Goal: Task Accomplishment & Management: Use online tool/utility

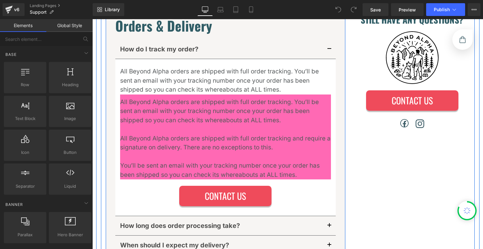
scroll to position [114, 0]
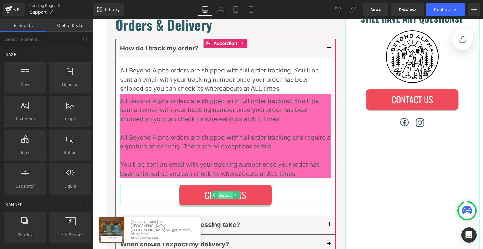
click at [227, 195] on link "Button" at bounding box center [221, 195] width 21 height 8
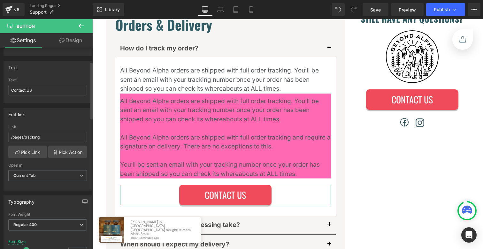
scroll to position [41, 0]
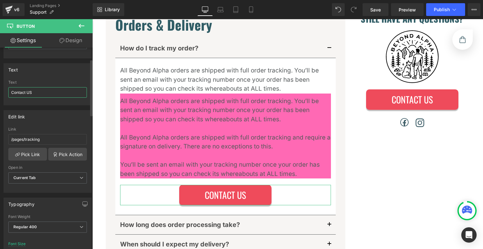
drag, startPoint x: 37, startPoint y: 93, endPoint x: 0, endPoint y: 90, distance: 37.2
click at [0, 91] on div "Text Contact US Text Contact US" at bounding box center [48, 81] width 96 height 47
paste input "Track My Order"
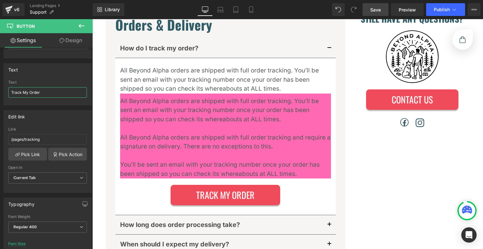
type input "Track My Order"
click at [380, 11] on span "Save" at bounding box center [375, 9] width 11 height 7
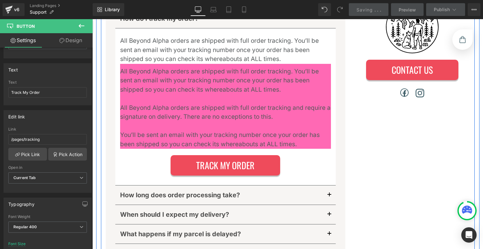
scroll to position [147, 0]
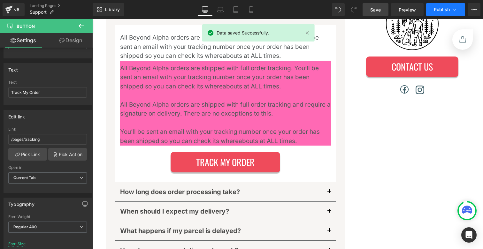
click at [447, 15] on button "Publish" at bounding box center [445, 9] width 39 height 13
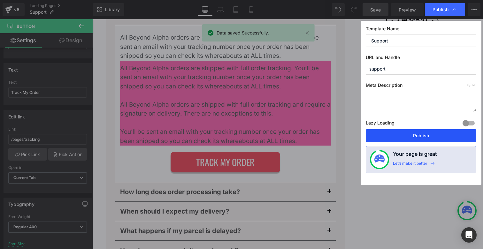
click at [414, 132] on button "Publish" at bounding box center [421, 135] width 111 height 13
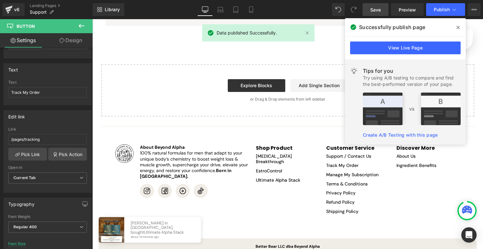
scroll to position [362, 0]
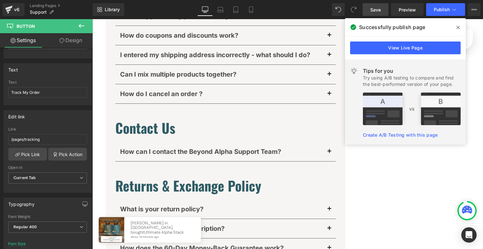
click at [456, 26] on icon at bounding box center [457, 27] width 3 height 5
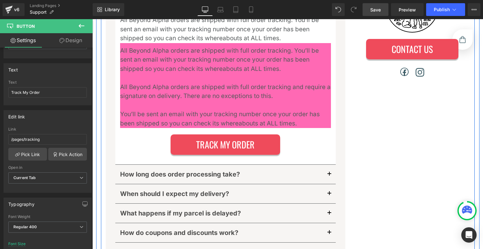
scroll to position [98, 0]
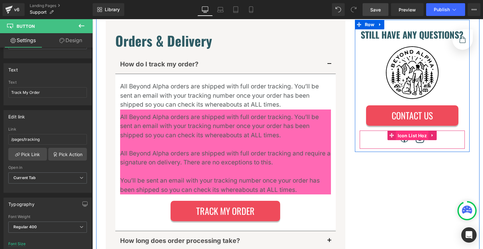
click at [408, 136] on link "Icon List Hoz" at bounding box center [408, 136] width 41 height 10
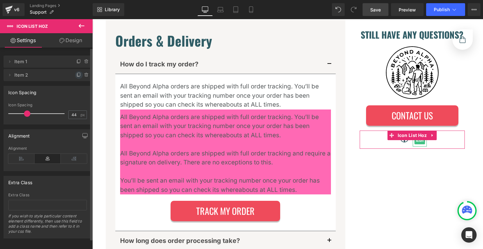
click at [76, 76] on icon at bounding box center [78, 75] width 5 height 5
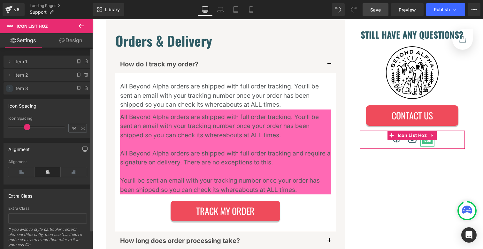
click at [10, 90] on icon at bounding box center [9, 88] width 5 height 5
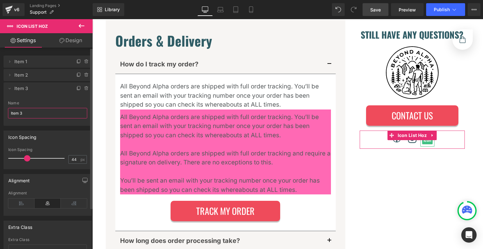
click at [19, 113] on input "Item 3" at bounding box center [47, 113] width 79 height 11
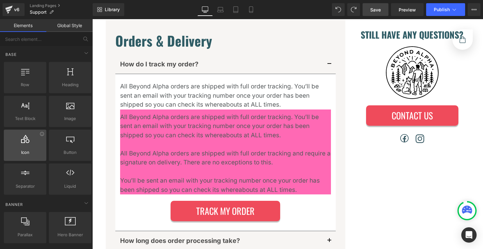
click at [24, 142] on icon at bounding box center [25, 139] width 8 height 8
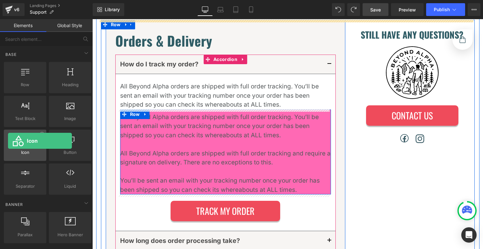
drag, startPoint x: 23, startPoint y: 142, endPoint x: 12, endPoint y: 148, distance: 12.6
click at [8, 141] on div at bounding box center [25, 142] width 39 height 14
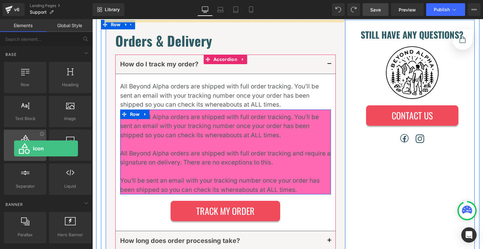
click at [14, 149] on div at bounding box center [25, 142] width 39 height 14
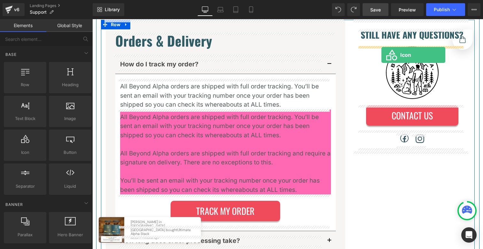
drag, startPoint x: 126, startPoint y: 168, endPoint x: 382, endPoint y: 54, distance: 280.3
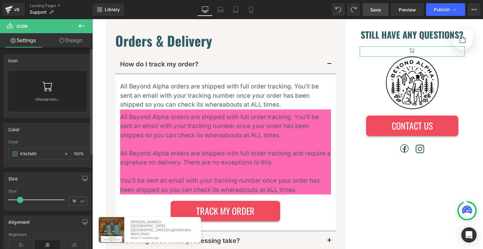
click at [50, 98] on link "Choose Icon..." at bounding box center [47, 103] width 79 height 15
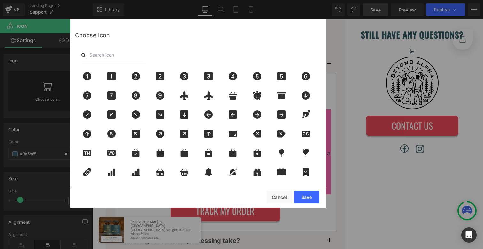
click at [100, 54] on input "text" at bounding box center [113, 55] width 64 height 14
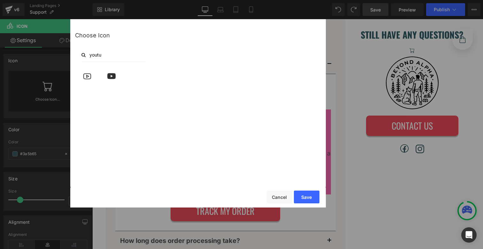
type input "youtu"
click at [191, 127] on div at bounding box center [199, 124] width 249 height 114
click at [274, 188] on div "Save Cancel" at bounding box center [198, 198] width 256 height 20
click at [276, 193] on button "Cancel" at bounding box center [280, 197] width 26 height 13
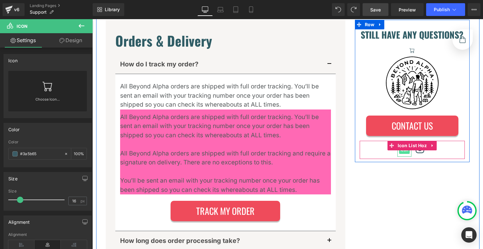
click at [401, 150] on div "Icon" at bounding box center [404, 150] width 14 height 13
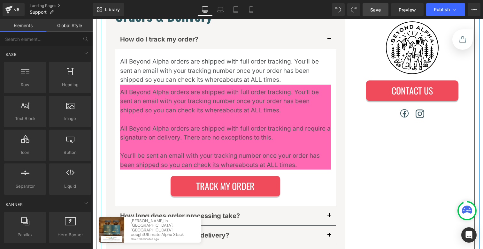
scroll to position [156, 0]
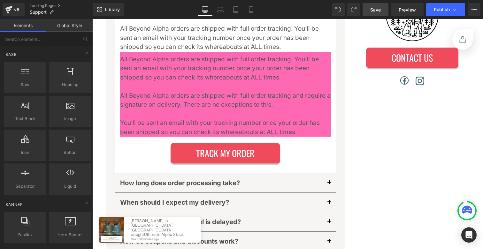
click at [380, 4] on link "Save" at bounding box center [376, 9] width 26 height 13
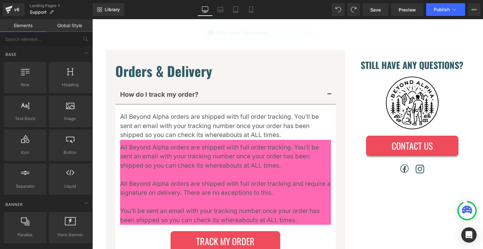
scroll to position [44, 0]
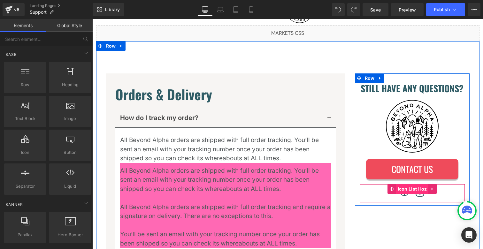
click at [412, 190] on link "Icon List Hoz" at bounding box center [408, 189] width 41 height 10
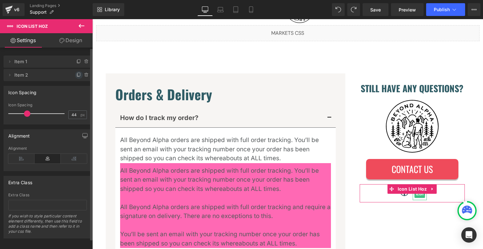
click at [77, 75] on icon at bounding box center [78, 75] width 5 height 5
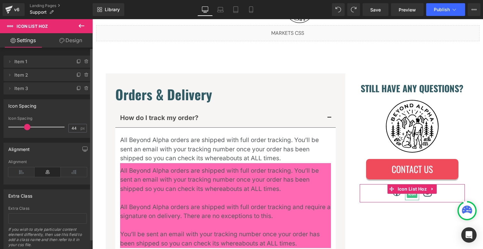
click at [77, 75] on icon at bounding box center [78, 75] width 5 height 5
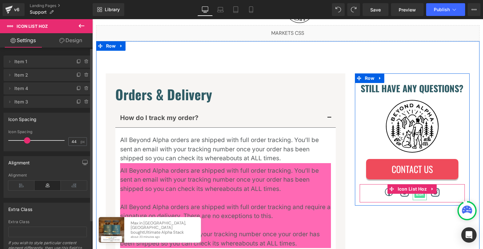
click at [419, 196] on span "Icon" at bounding box center [420, 194] width 11 height 8
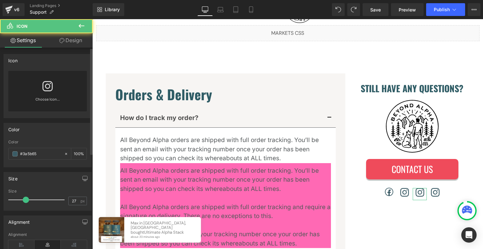
click at [44, 96] on link "Choose Icon..." at bounding box center [47, 103] width 79 height 15
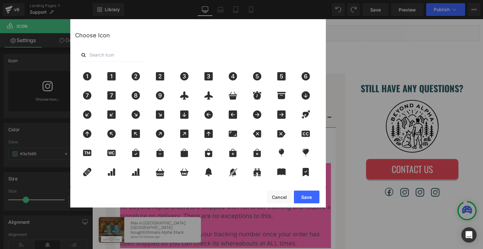
click at [98, 56] on input "text" at bounding box center [113, 55] width 64 height 14
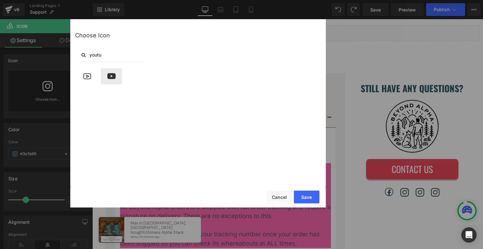
type input "youtu"
click at [105, 74] on icon at bounding box center [111, 76] width 13 height 8
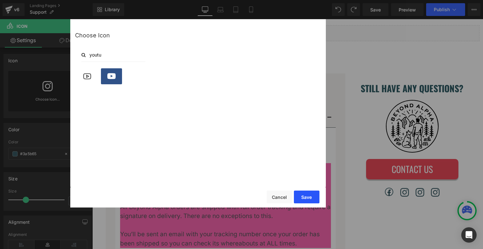
click at [306, 199] on button "Save" at bounding box center [307, 197] width 26 height 13
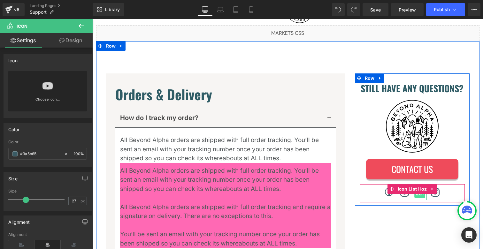
click at [419, 195] on span "Icon" at bounding box center [420, 194] width 11 height 8
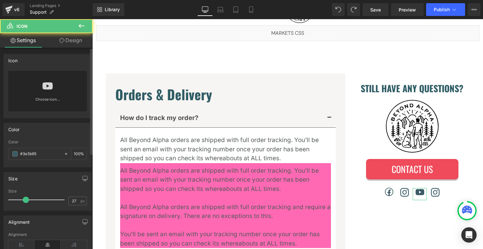
click at [49, 91] on icon at bounding box center [47, 86] width 10 height 10
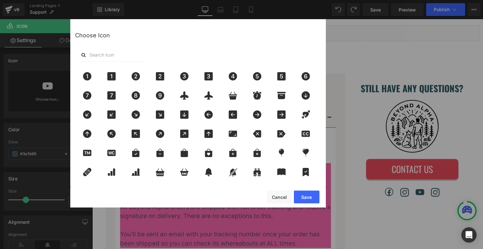
click at [107, 51] on input "text" at bounding box center [113, 55] width 64 height 14
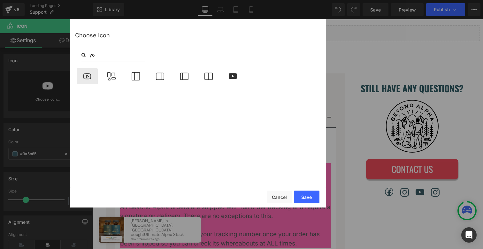
type input "yo"
click at [89, 74] on icon at bounding box center [86, 76] width 13 height 8
click at [301, 202] on button "Save" at bounding box center [307, 197] width 26 height 13
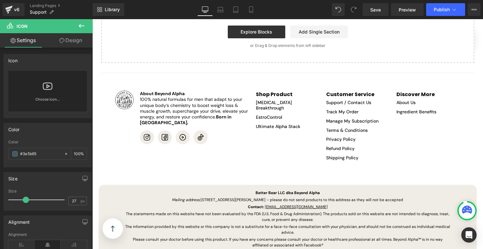
scroll to position [661, 0]
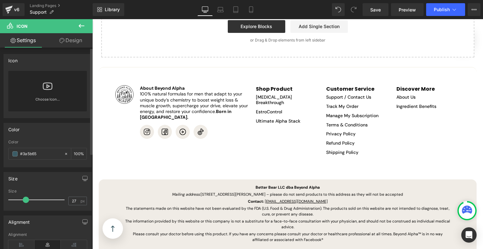
click at [50, 87] on icon at bounding box center [48, 85] width 10 height 7
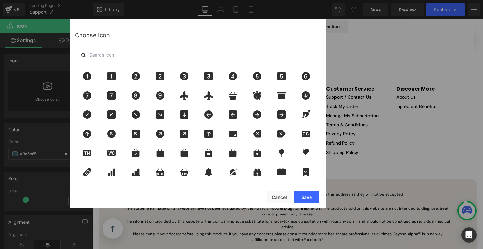
click at [99, 54] on input "text" at bounding box center [113, 55] width 64 height 14
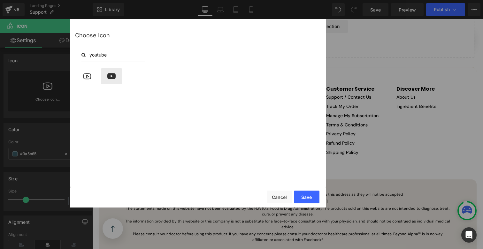
type input "youtube"
click at [109, 72] on div at bounding box center [111, 76] width 21 height 16
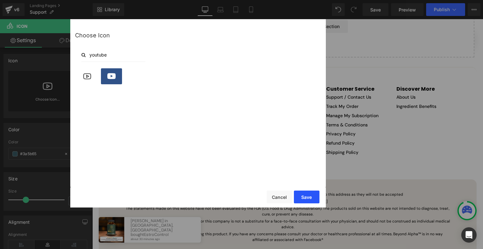
click at [303, 195] on button "Save" at bounding box center [307, 197] width 26 height 13
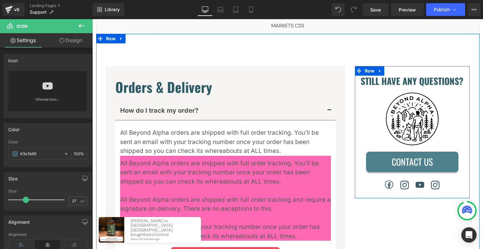
scroll to position [52, 0]
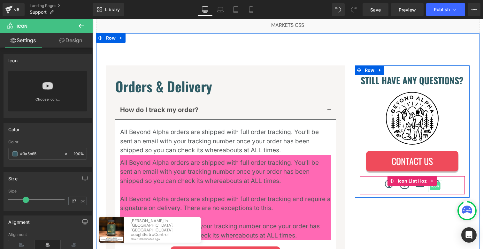
click at [434, 187] on span "Icon" at bounding box center [435, 186] width 11 height 8
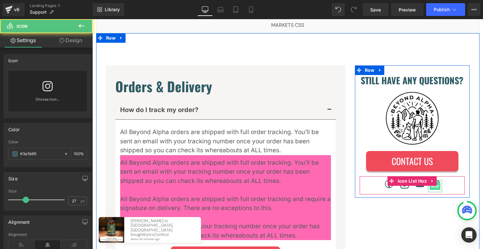
click at [433, 187] on span "Icon" at bounding box center [435, 186] width 11 height 8
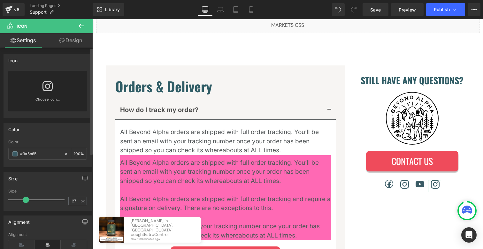
click at [42, 87] on icon at bounding box center [47, 86] width 10 height 10
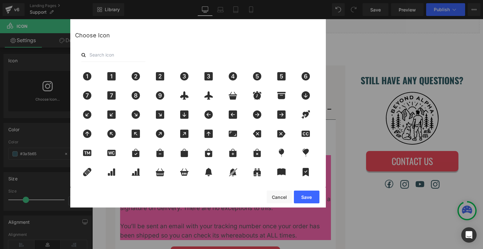
click at [121, 59] on input "text" at bounding box center [113, 55] width 64 height 14
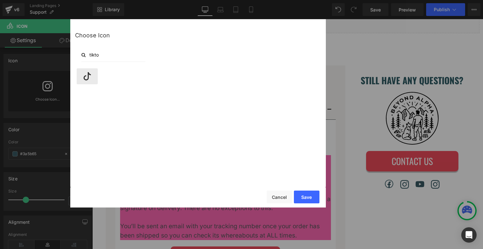
type input "tikto"
click at [88, 75] on icon at bounding box center [86, 76] width 13 height 8
click at [307, 193] on button "Save" at bounding box center [307, 197] width 26 height 13
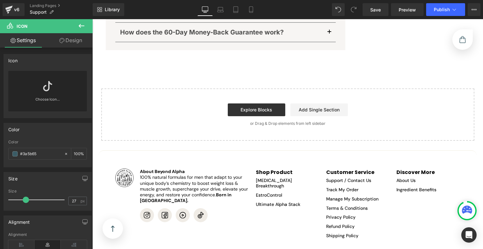
scroll to position [661, 0]
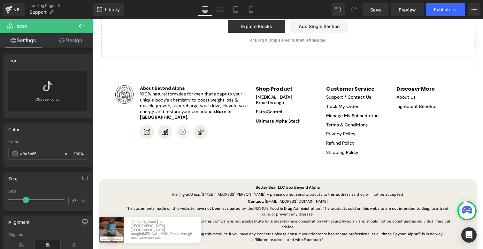
click at [184, 129] on icon "Youtube" at bounding box center [183, 132] width 6 height 6
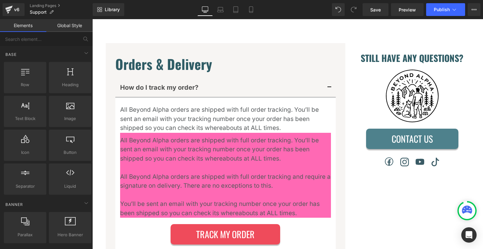
scroll to position [137, 0]
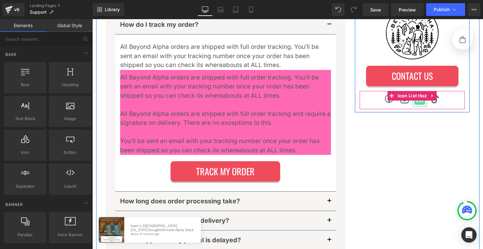
click at [419, 102] on span "Icon" at bounding box center [420, 101] width 11 height 8
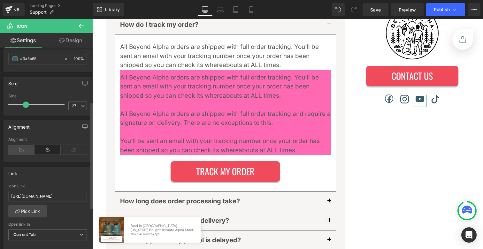
scroll to position [114, 0]
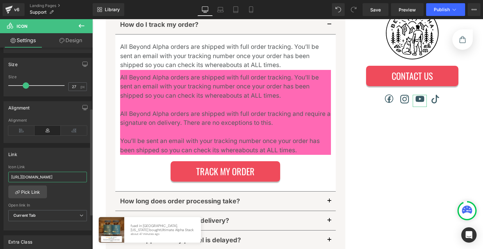
click at [48, 174] on input "https://www.instagram.com/gobeyondalpha/" at bounding box center [47, 177] width 79 height 11
paste input "youtube.com/@gobeyondalpha"
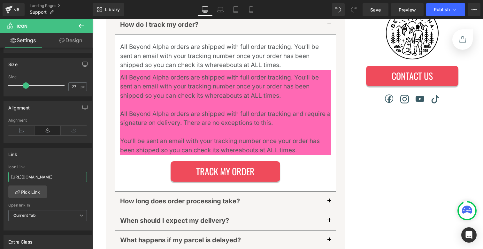
type input "https://www.youtube.com/@gobeyondalpha"
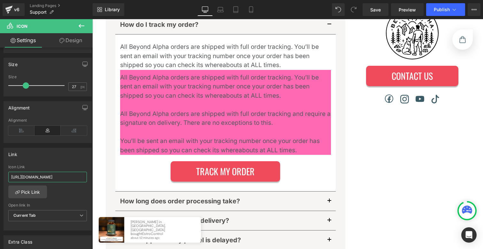
scroll to position [0, 0]
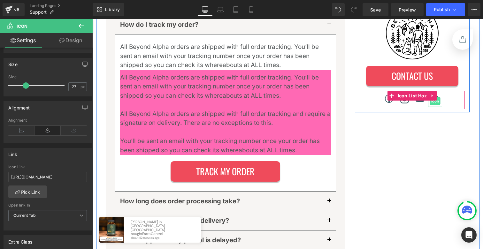
click at [431, 102] on div "Icon" at bounding box center [435, 101] width 14 height 12
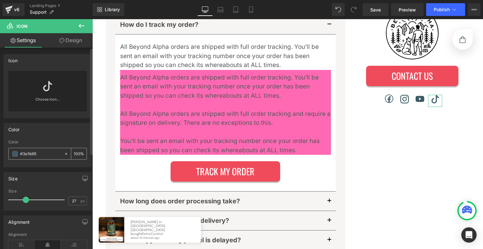
scroll to position [127, 0]
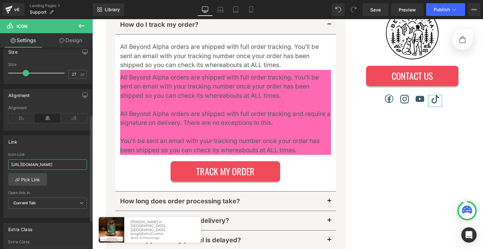
click at [42, 167] on input "https://www.instagram.com/gobeyondalpha/" at bounding box center [47, 164] width 79 height 11
paste input "tiktok.com/@_beyondalpha_"
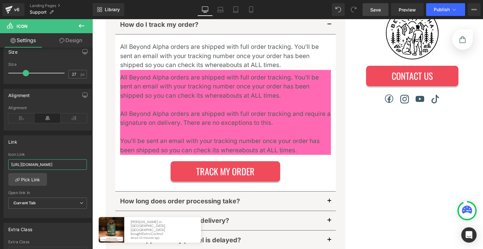
type input "https://www.tiktok.com/@_beyondalpha_"
click at [381, 11] on link "Save" at bounding box center [376, 9] width 26 height 13
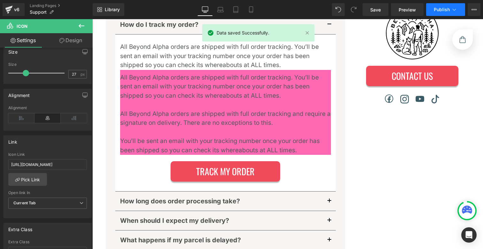
click at [438, 10] on span "Publish" at bounding box center [442, 9] width 16 height 5
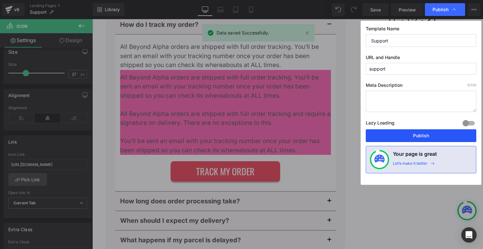
click at [411, 132] on button "Publish" at bounding box center [421, 135] width 111 height 13
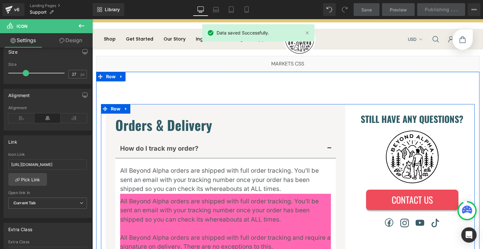
scroll to position [12, 0]
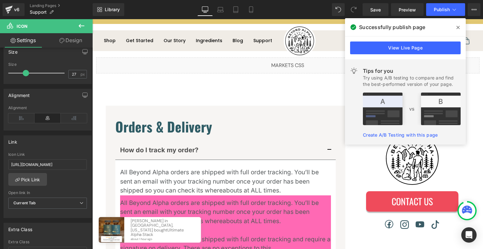
click at [458, 28] on icon at bounding box center [457, 27] width 3 height 5
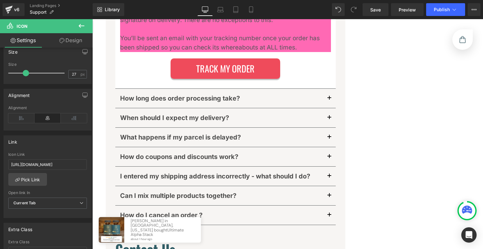
scroll to position [280, 0]
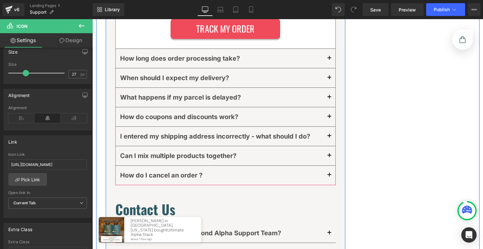
click at [309, 109] on div "How do coupons and discounts work? Text Block" at bounding box center [225, 116] width 220 height 19
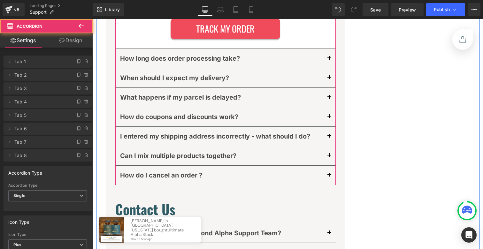
click at [329, 119] on span "button" at bounding box center [329, 119] width 0 height 0
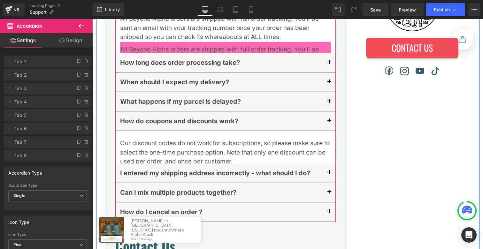
scroll to position [123, 0]
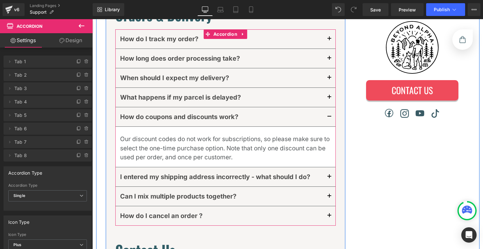
click at [326, 116] on button "button" at bounding box center [329, 116] width 13 height 19
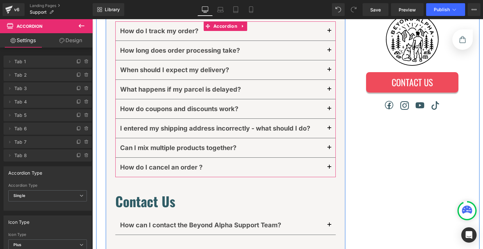
scroll to position [134, 0]
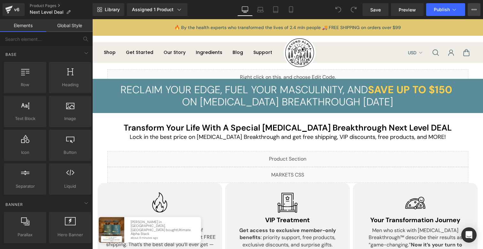
click at [476, 8] on icon at bounding box center [473, 9] width 5 height 5
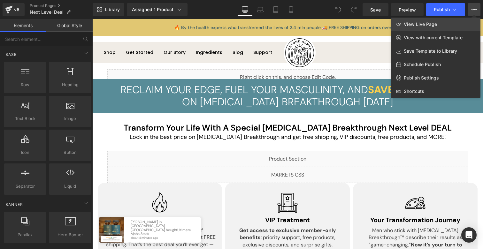
click at [458, 20] on link "View Live Page" at bounding box center [435, 24] width 89 height 13
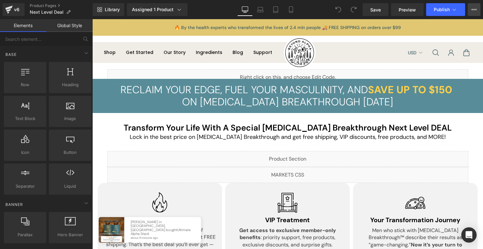
click at [477, 6] on button "View Live Page View with current Template Save Template to Library Schedule Pub…" at bounding box center [474, 9] width 13 height 13
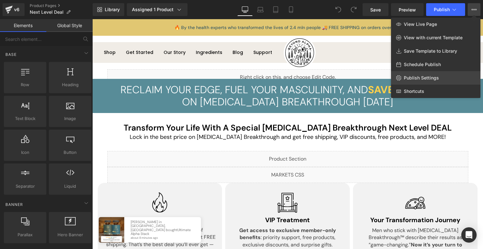
click at [418, 76] on span "Publish Settings" at bounding box center [421, 78] width 35 height 6
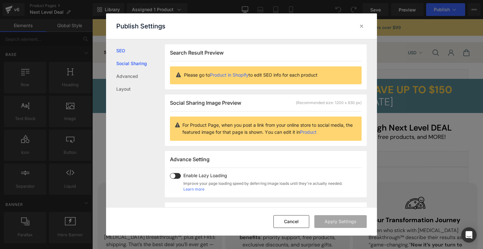
click at [138, 66] on link "Social Sharing" at bounding box center [140, 63] width 49 height 13
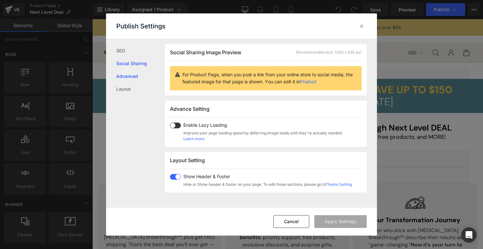
click at [133, 76] on link "Advanced" at bounding box center [140, 76] width 49 height 13
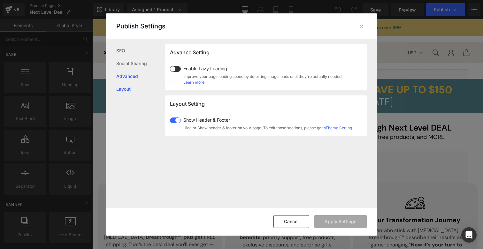
click at [128, 87] on link "Layout" at bounding box center [140, 89] width 49 height 13
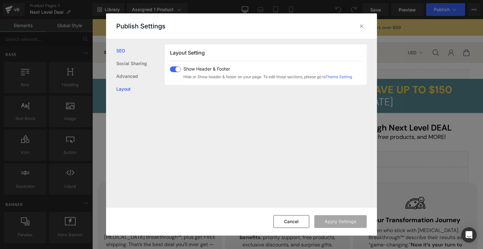
click at [120, 51] on link "SEO" at bounding box center [140, 50] width 49 height 13
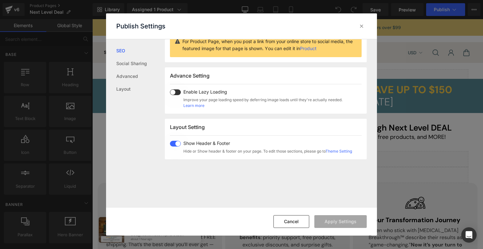
scroll to position [158, 0]
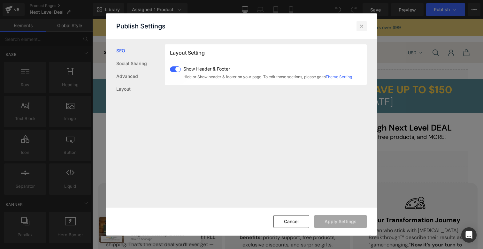
click at [361, 27] on icon at bounding box center [361, 26] width 6 height 6
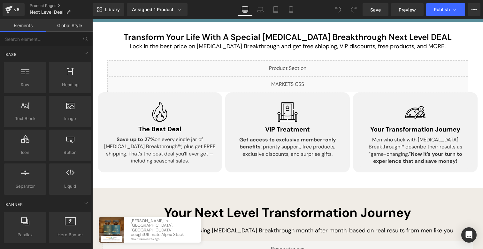
scroll to position [0, 0]
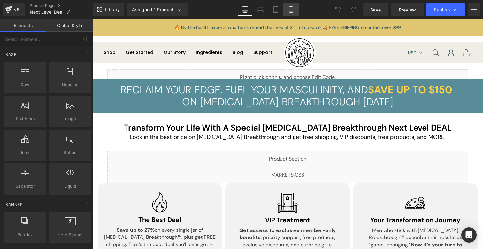
click at [289, 11] on icon at bounding box center [291, 9] width 6 height 6
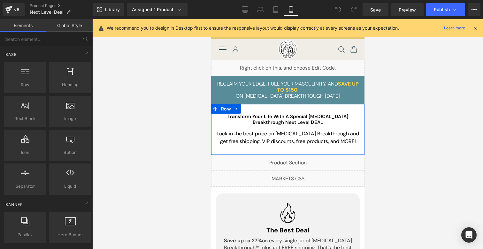
click at [256, 109] on div "Transform Your Life With A Special Testosterone Breakthrough Next Level DEAL He…" at bounding box center [287, 129] width 153 height 51
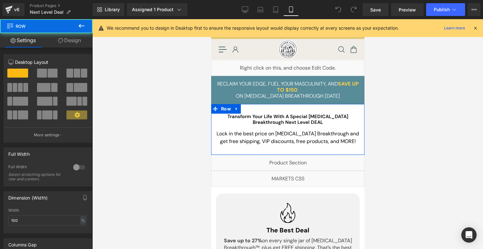
click at [70, 41] on link "Design" at bounding box center [69, 40] width 46 height 14
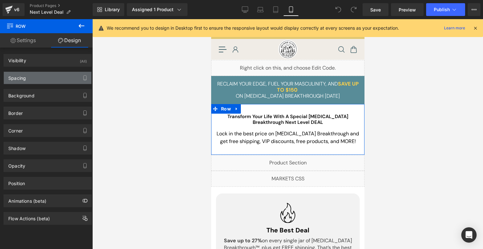
click at [46, 79] on div "Spacing" at bounding box center [48, 78] width 88 height 12
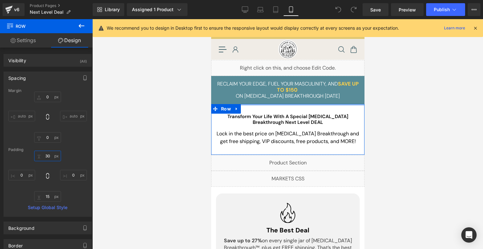
click at [45, 155] on input "30" at bounding box center [47, 156] width 27 height 11
click at [44, 156] on input "30" at bounding box center [47, 156] width 27 height 11
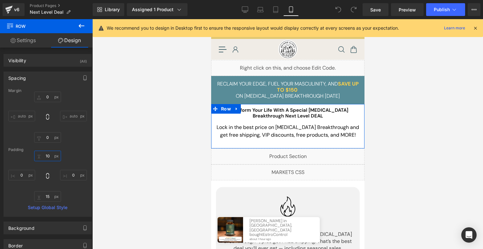
click at [49, 156] on input "10" at bounding box center [47, 156] width 27 height 11
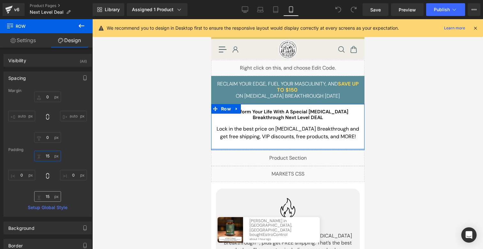
type input "15"
drag, startPoint x: 49, startPoint y: 196, endPoint x: 38, endPoint y: 196, distance: 10.9
click at [38, 196] on input "15" at bounding box center [47, 196] width 27 height 11
click at [42, 197] on input "15" at bounding box center [47, 196] width 27 height 11
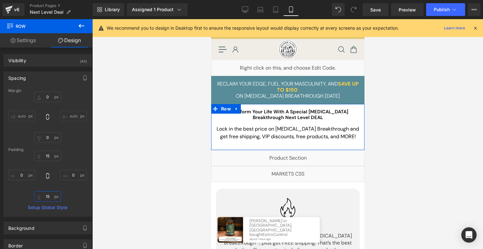
click at [42, 197] on input "15" at bounding box center [47, 196] width 27 height 11
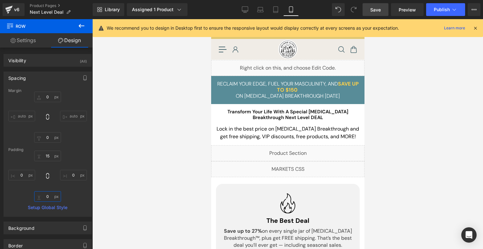
type input "0"
click at [379, 10] on span "Save" at bounding box center [375, 9] width 11 height 7
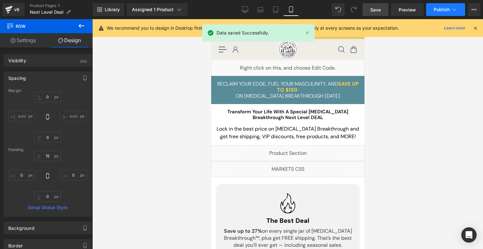
click at [451, 10] on button "Publish" at bounding box center [445, 9] width 39 height 13
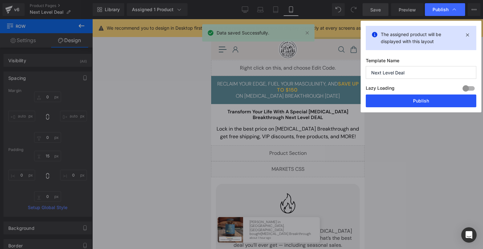
click at [413, 102] on button "Publish" at bounding box center [421, 101] width 111 height 13
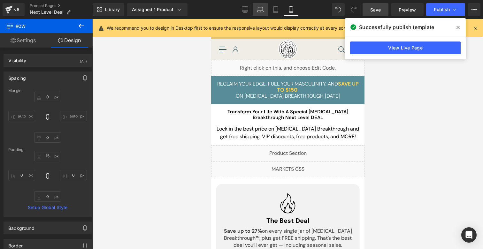
click at [262, 13] on link "Laptop" at bounding box center [260, 9] width 15 height 13
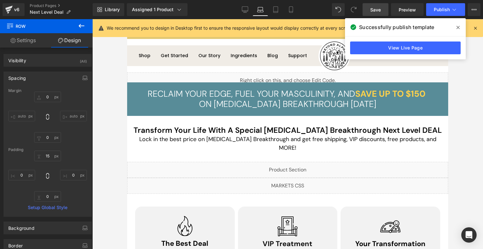
scroll to position [12, 0]
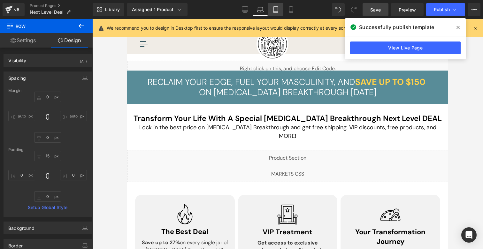
click at [279, 12] on icon at bounding box center [275, 9] width 6 height 6
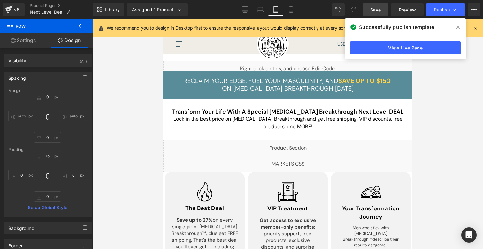
scroll to position [6, 0]
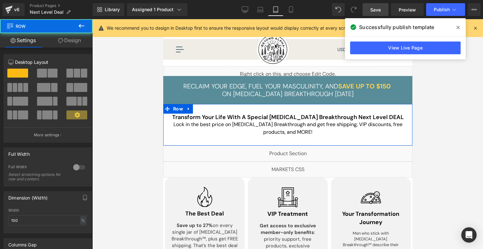
click at [288, 110] on div "Transform Your Life With A Special Testosterone Breakthrough Next Level DEAL He…" at bounding box center [287, 125] width 249 height 42
drag, startPoint x: 75, startPoint y: 43, endPoint x: 61, endPoint y: 79, distance: 38.3
click at [75, 43] on link "Design" at bounding box center [69, 40] width 46 height 14
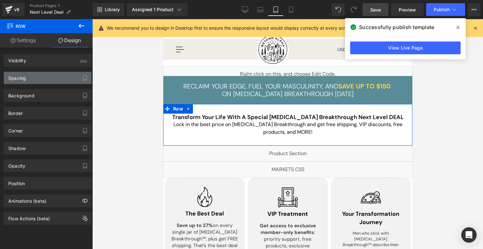
click at [47, 80] on div "Spacing" at bounding box center [48, 78] width 88 height 12
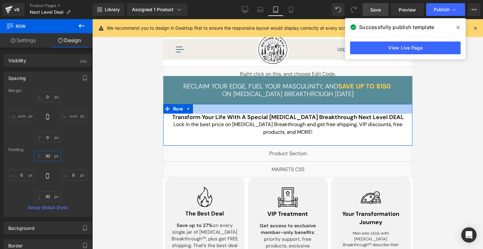
click at [45, 155] on input "30" at bounding box center [47, 156] width 27 height 11
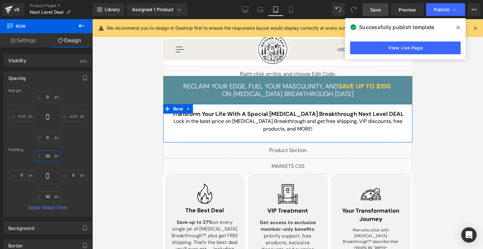
click at [45, 155] on input "20" at bounding box center [47, 156] width 27 height 11
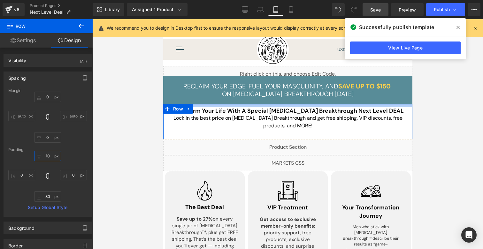
click at [46, 154] on input "10" at bounding box center [47, 156] width 27 height 11
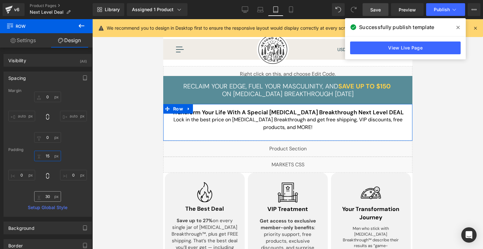
type input "15"
click at [46, 197] on input "30" at bounding box center [47, 196] width 27 height 11
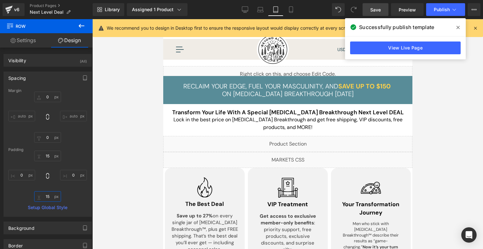
type input "15"
click at [383, 8] on link "Save" at bounding box center [376, 9] width 26 height 13
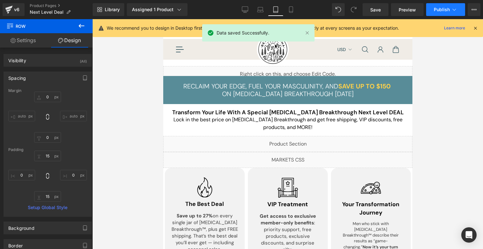
click at [440, 10] on span "Publish" at bounding box center [442, 9] width 16 height 5
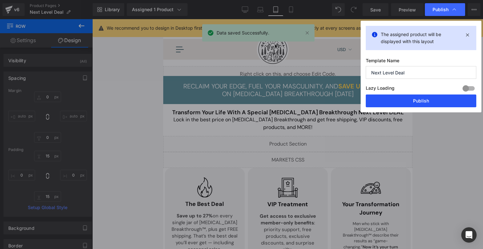
click at [417, 95] on button "Publish" at bounding box center [421, 101] width 111 height 13
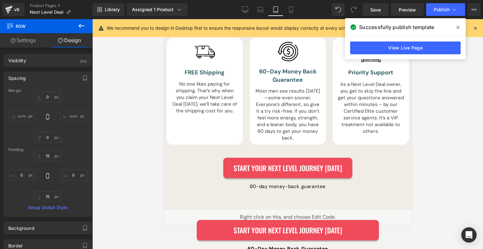
scroll to position [2337, 0]
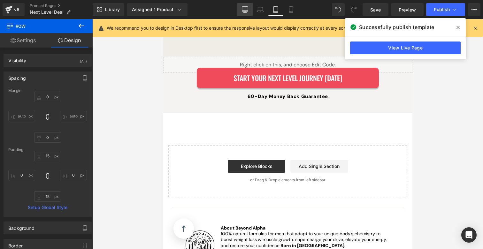
click at [249, 10] on link "Desktop" at bounding box center [244, 9] width 15 height 13
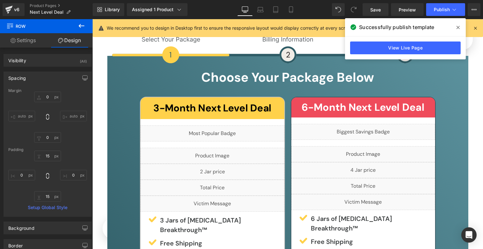
scroll to position [1465, 0]
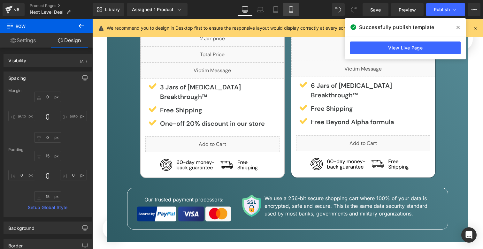
click at [286, 9] on link "Mobile" at bounding box center [290, 9] width 15 height 13
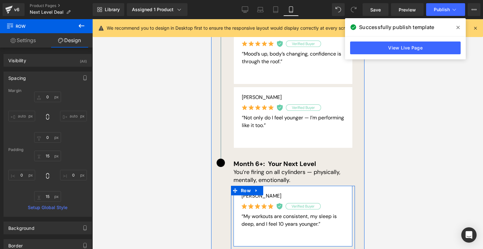
scroll to position [1044, 0]
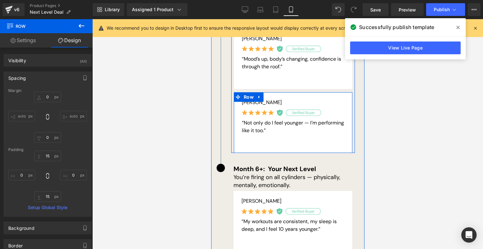
click at [267, 126] on div "Andre V. Text Block “Not only do I feel younger — I’m performing like it too.” …" at bounding box center [292, 122] width 119 height 61
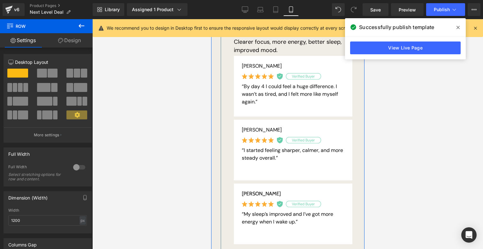
scroll to position [493, 0]
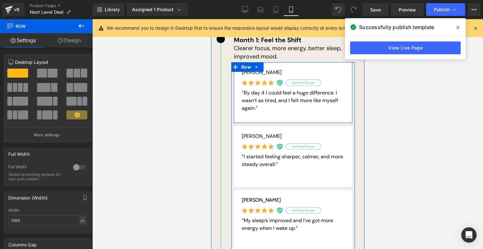
click at [268, 104] on div "Mike C. Text Block “By day 4 I could feel a huge difference. I wasn’t as tired,…" at bounding box center [292, 92] width 119 height 61
click at [267, 103] on div "Mike C. Text Block “By day 4 I could feel a huge difference. I wasn’t as tired,…" at bounding box center [292, 92] width 119 height 61
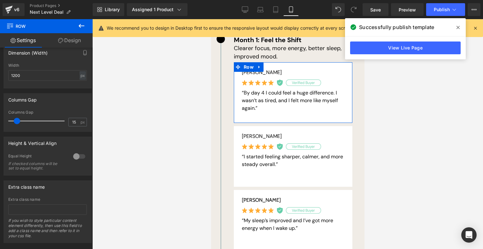
scroll to position [155, 0]
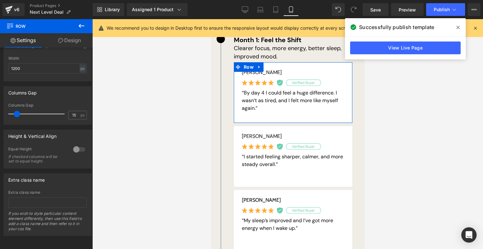
click at [69, 39] on link "Design" at bounding box center [69, 40] width 46 height 14
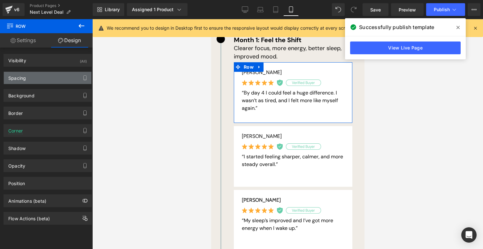
click at [38, 78] on div "Spacing" at bounding box center [48, 78] width 88 height 12
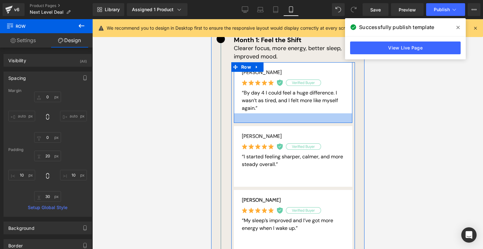
click at [259, 113] on div at bounding box center [292, 118] width 119 height 10
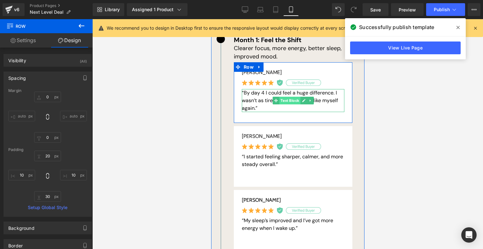
click at [292, 97] on link "Text Block" at bounding box center [286, 101] width 28 height 8
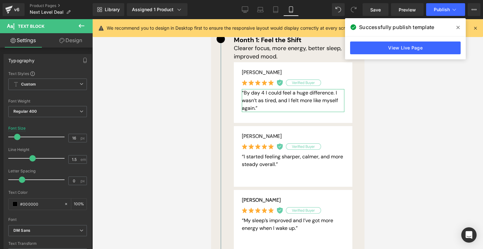
click at [73, 39] on link "Design" at bounding box center [71, 40] width 46 height 14
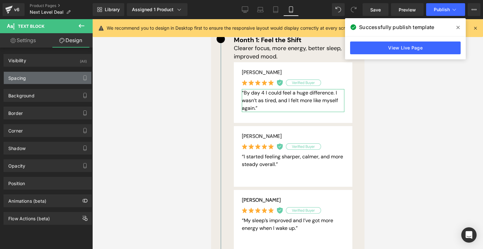
click at [52, 78] on div "Spacing" at bounding box center [48, 78] width 88 height 12
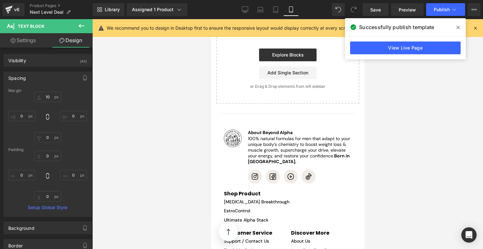
scroll to position [3039, 0]
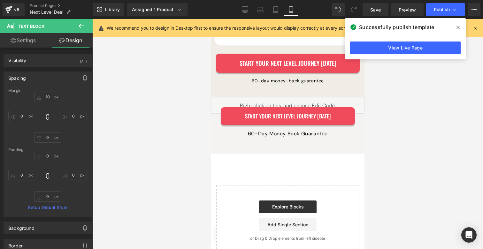
click at [459, 29] on icon at bounding box center [457, 27] width 3 height 5
